Goal: Find specific page/section: Find specific page/section

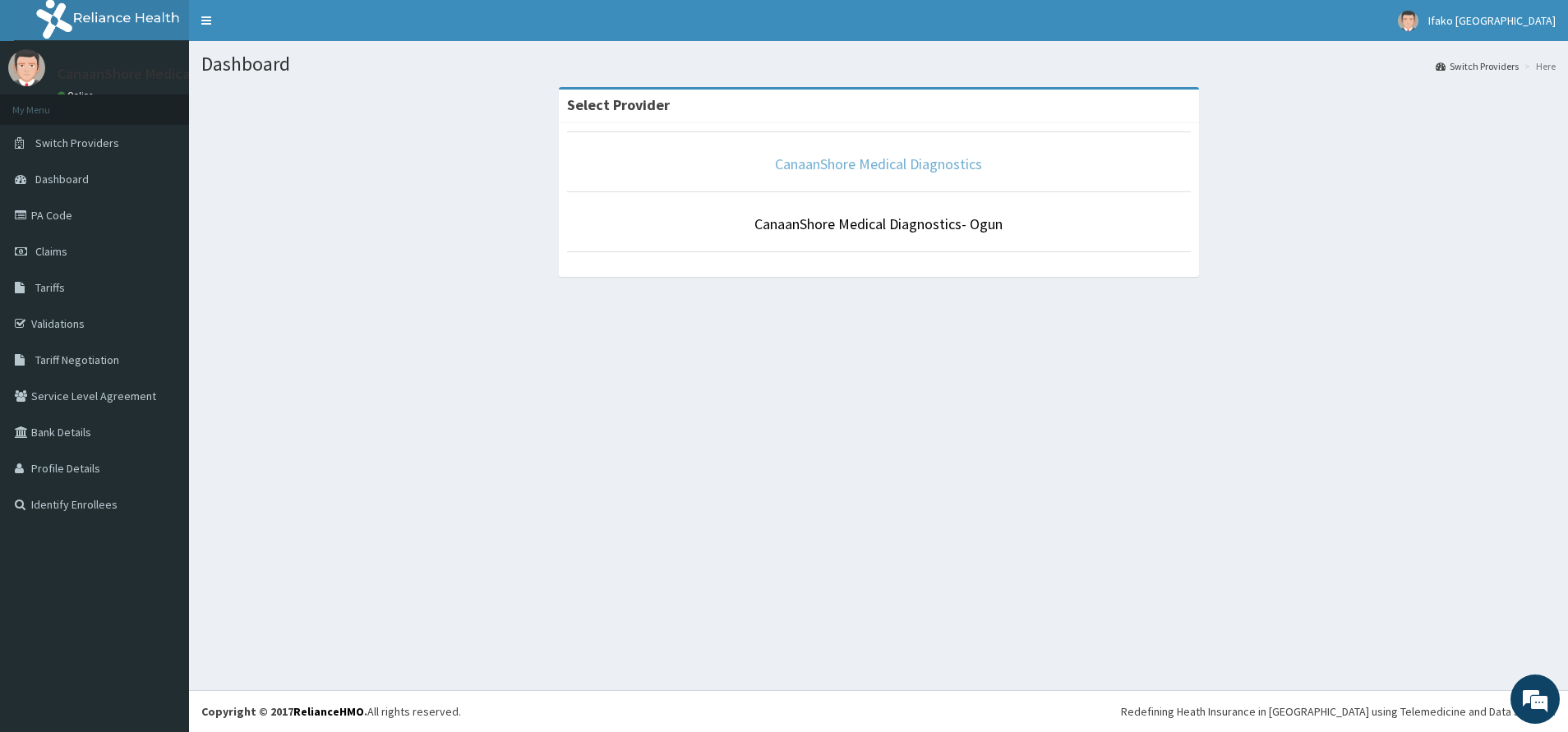
click at [951, 166] on link "CanaanShore Medical Diagnostics" at bounding box center [878, 164] width 207 height 19
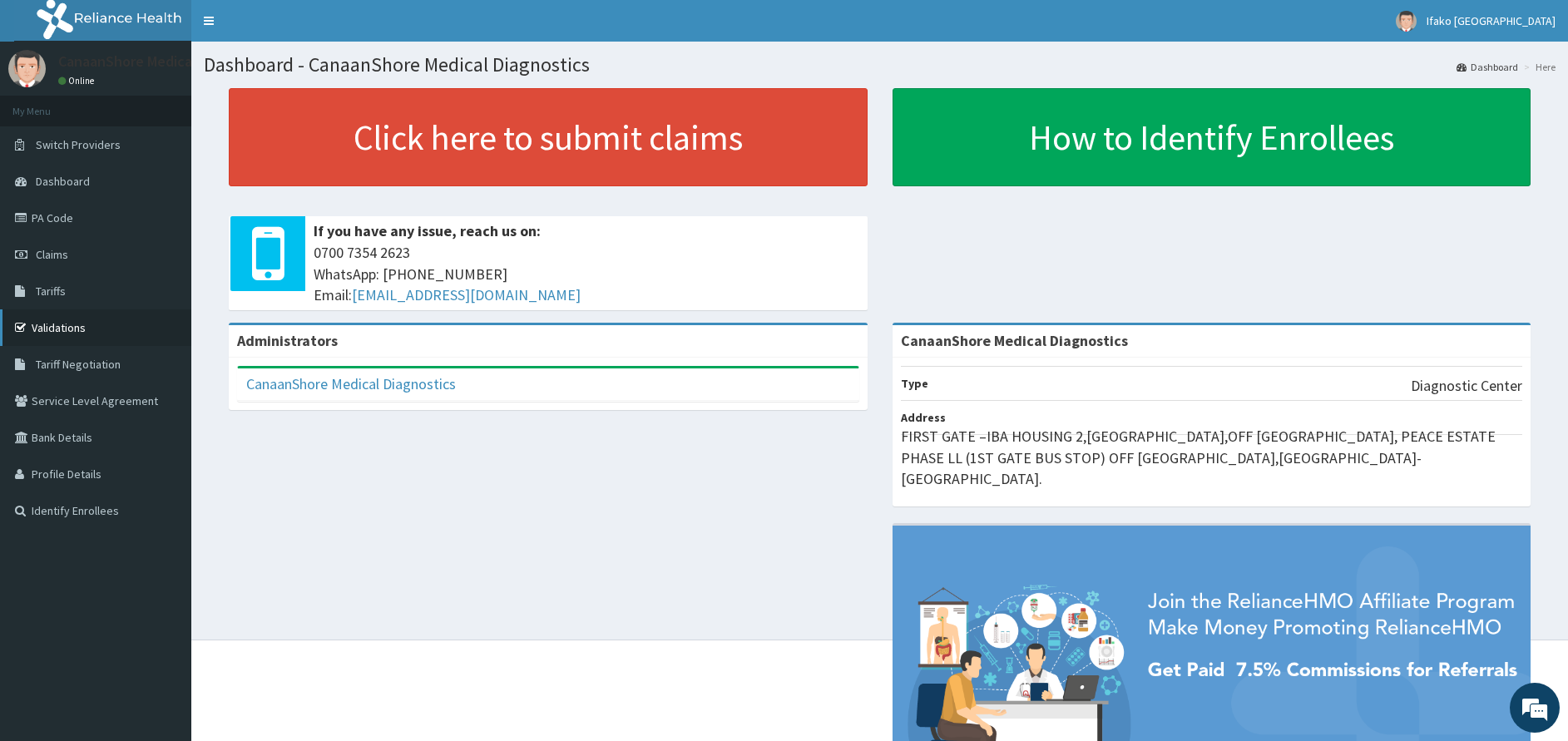
click at [101, 328] on link "Validations" at bounding box center [96, 327] width 191 height 36
